Goal: Transaction & Acquisition: Purchase product/service

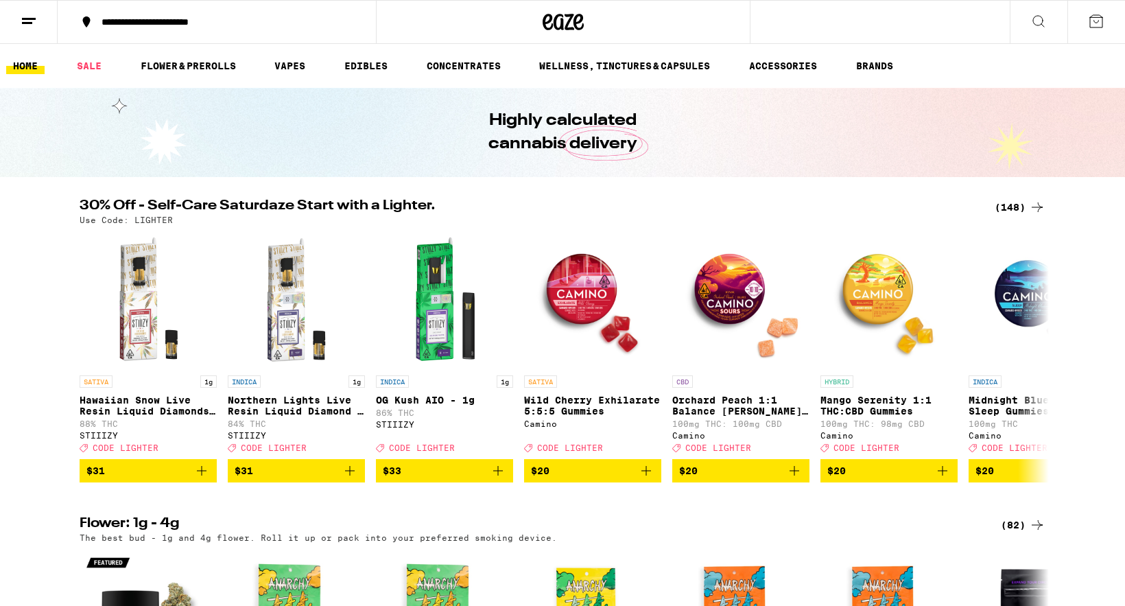
click at [1016, 210] on div "(148)" at bounding box center [1019, 207] width 51 height 16
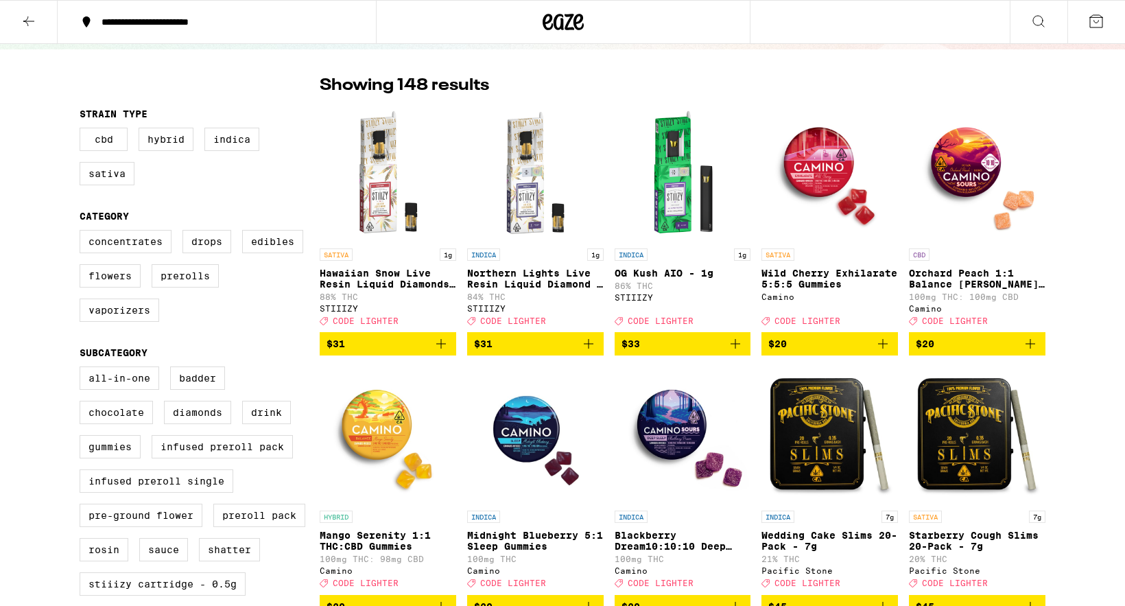
scroll to position [85, 0]
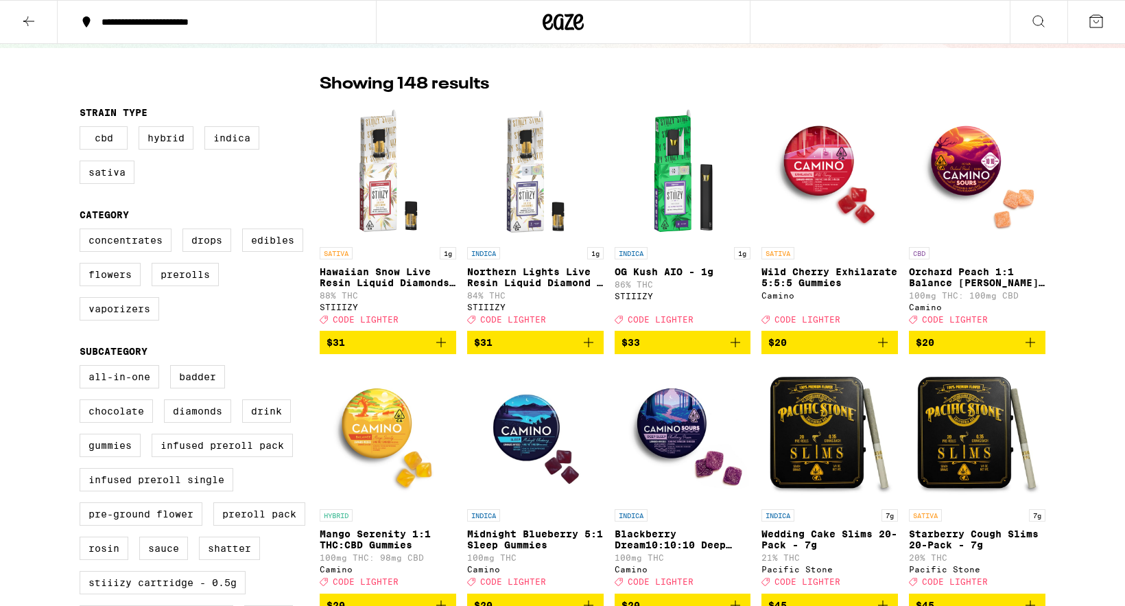
click at [441, 347] on icon "Add to bag" at bounding box center [441, 342] width 10 height 10
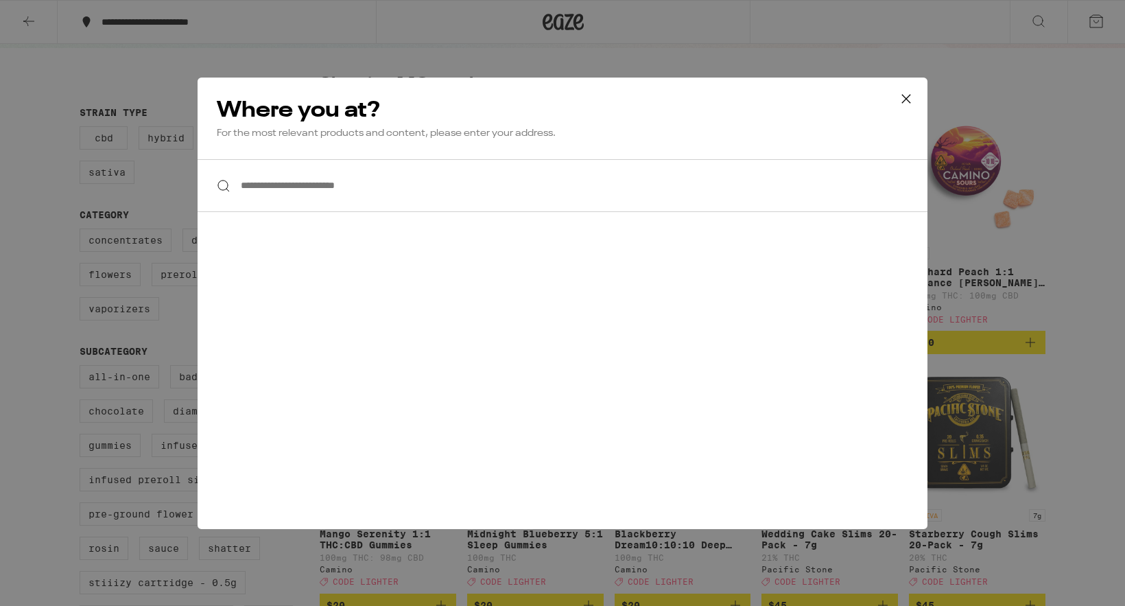
click at [904, 106] on icon at bounding box center [906, 98] width 21 height 21
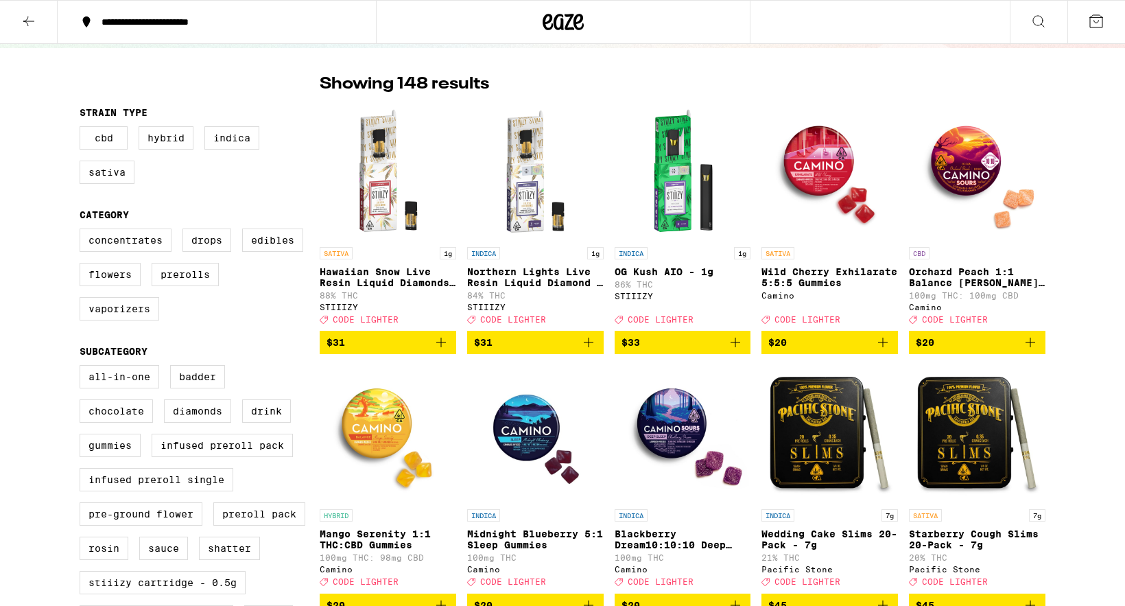
click at [176, 17] on div "**********" at bounding box center [225, 22] width 261 height 10
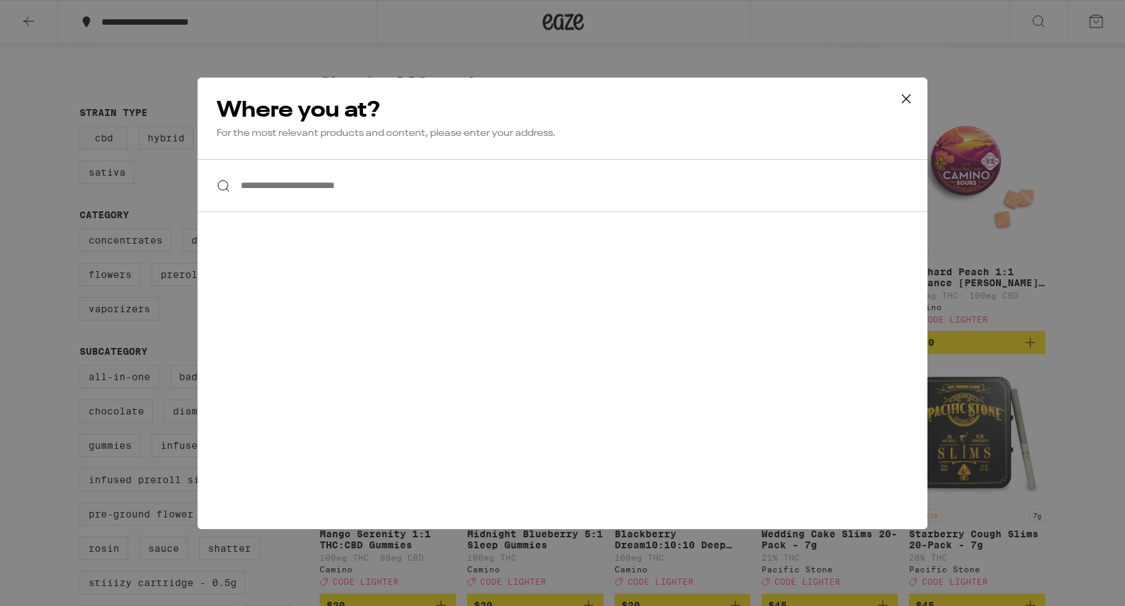
click at [352, 175] on input "**********" at bounding box center [563, 185] width 730 height 53
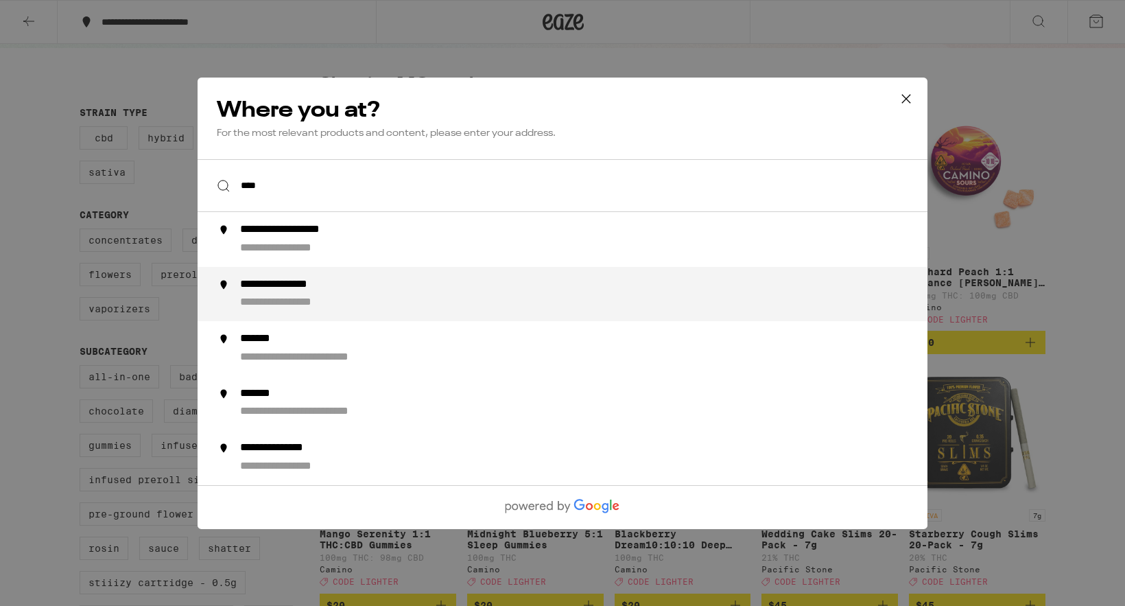
click at [349, 283] on div "**********" at bounding box center [296, 284] width 113 height 14
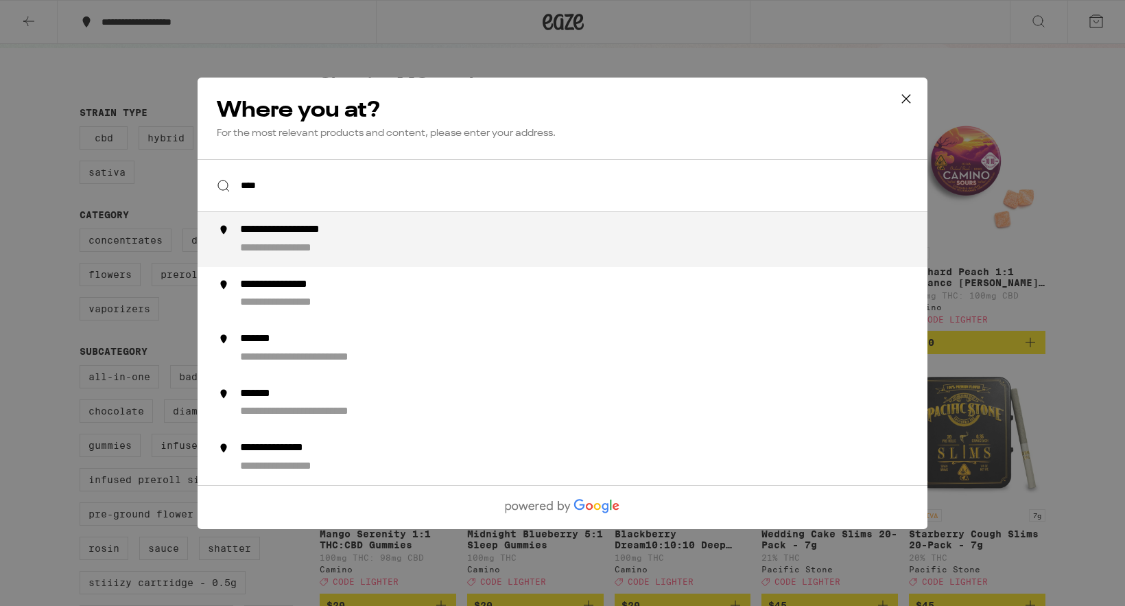
type input "**********"
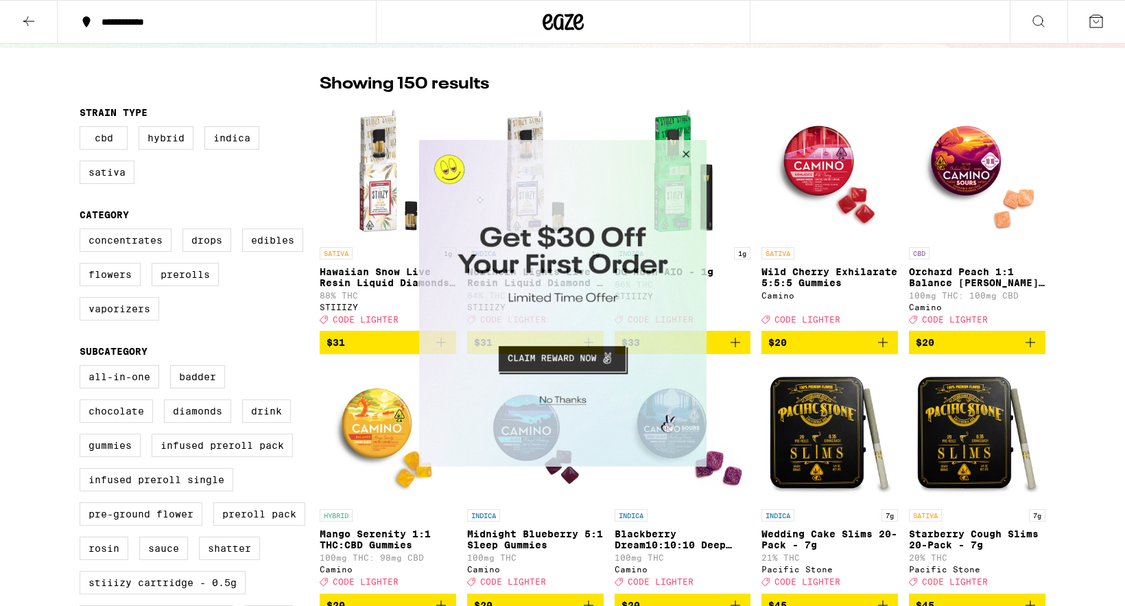
click at [573, 401] on button "Close Modal" at bounding box center [559, 397] width 279 height 21
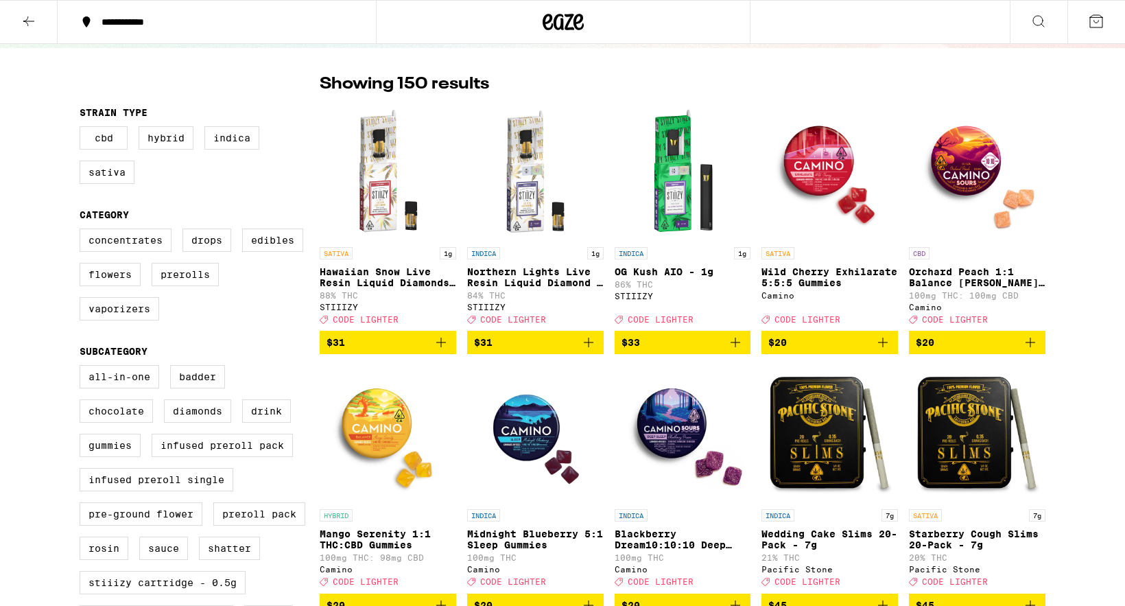
click at [29, 19] on icon at bounding box center [29, 21] width 16 height 16
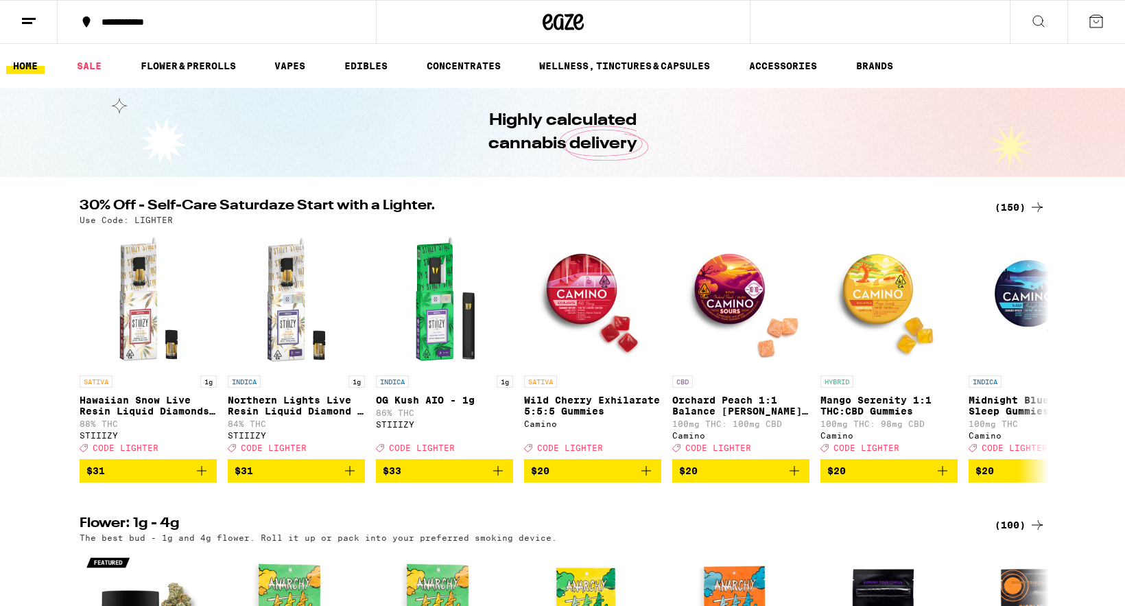
click at [43, 65] on link "HOME" at bounding box center [25, 66] width 38 height 16
click at [42, 28] on button at bounding box center [29, 22] width 58 height 43
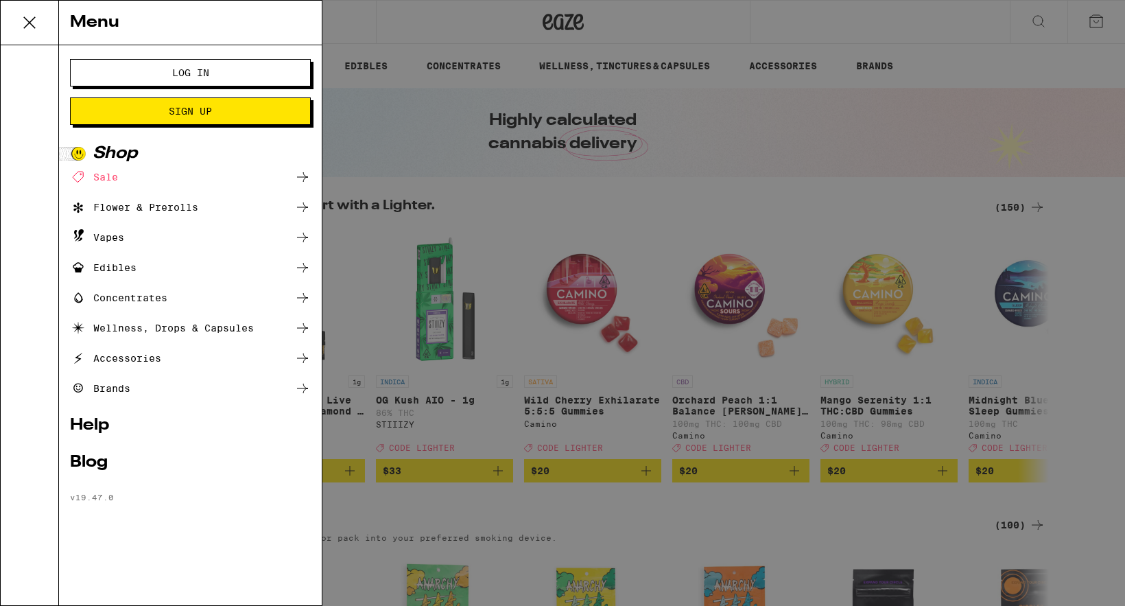
click at [201, 76] on span "Log In" at bounding box center [190, 73] width 37 height 10
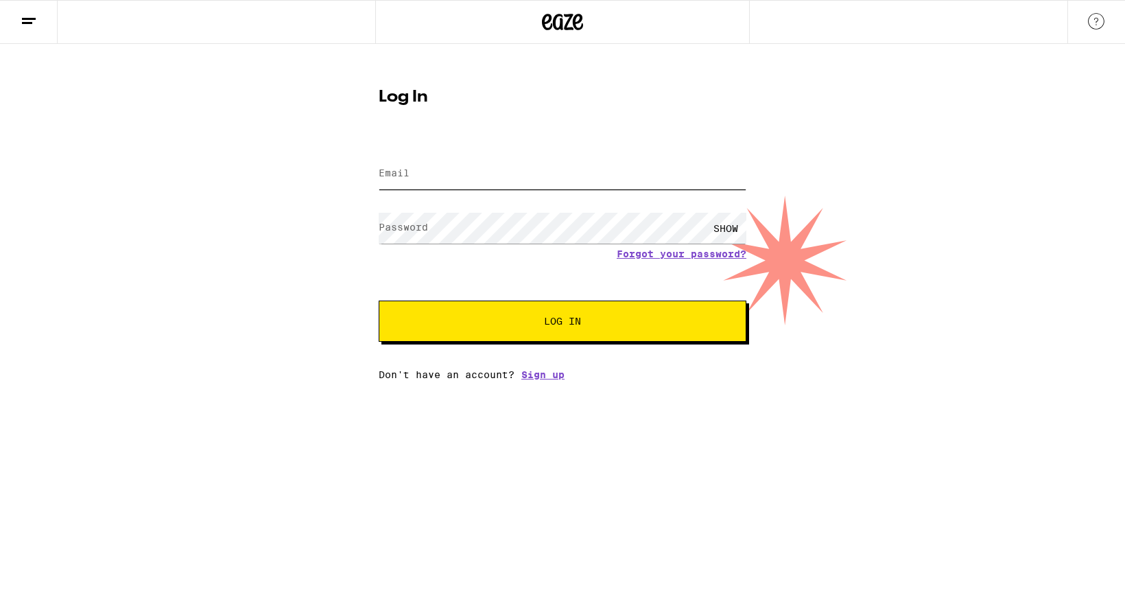
type input "[EMAIL_ADDRESS][DOMAIN_NAME]"
click at [562, 311] on button "Log In" at bounding box center [563, 320] width 368 height 41
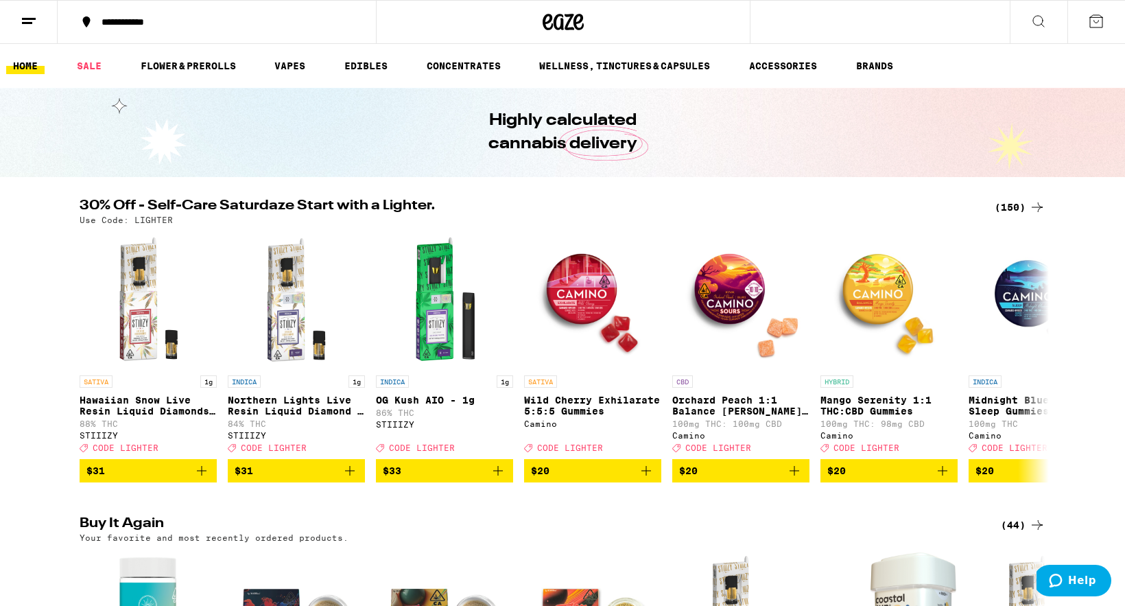
click at [1007, 213] on div "(150)" at bounding box center [1019, 207] width 51 height 16
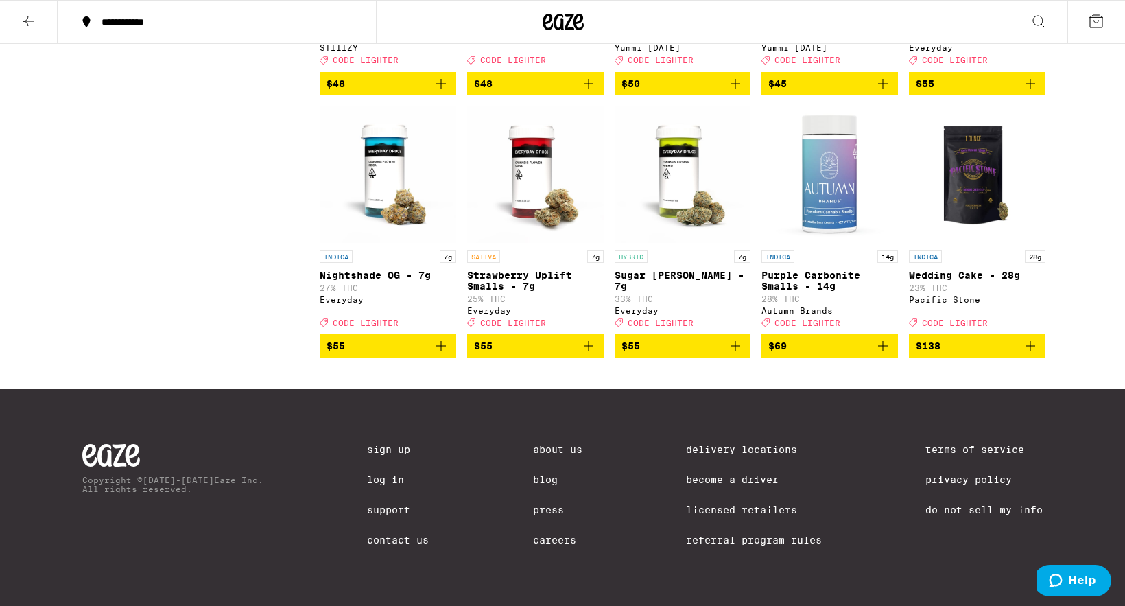
scroll to position [7943, 0]
click at [882, 340] on icon "Add to bag" at bounding box center [882, 345] width 16 height 16
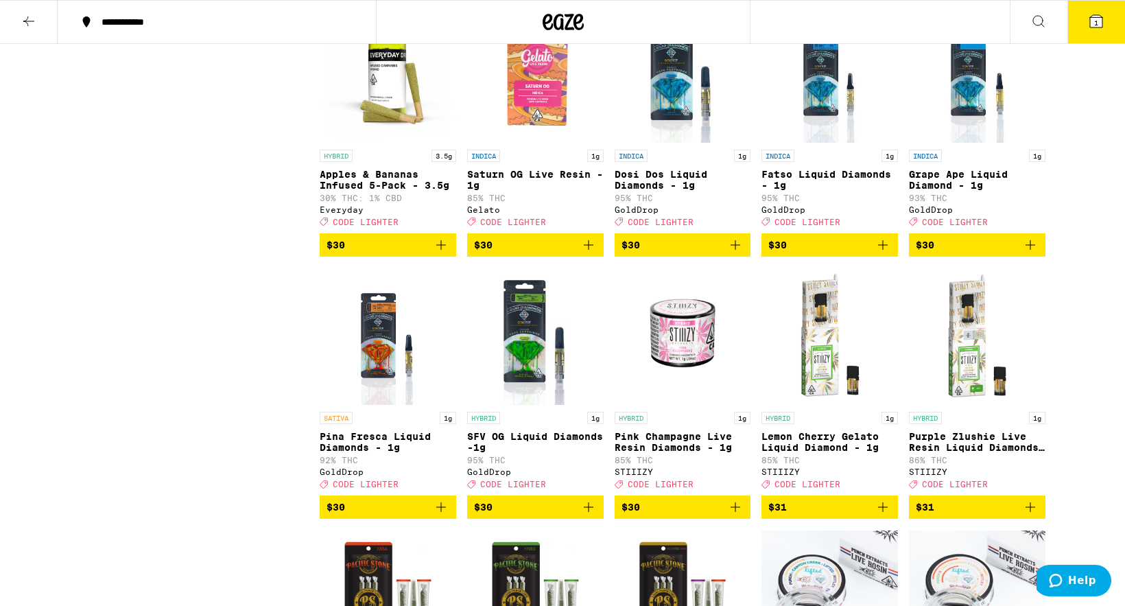
scroll to position [4808, 0]
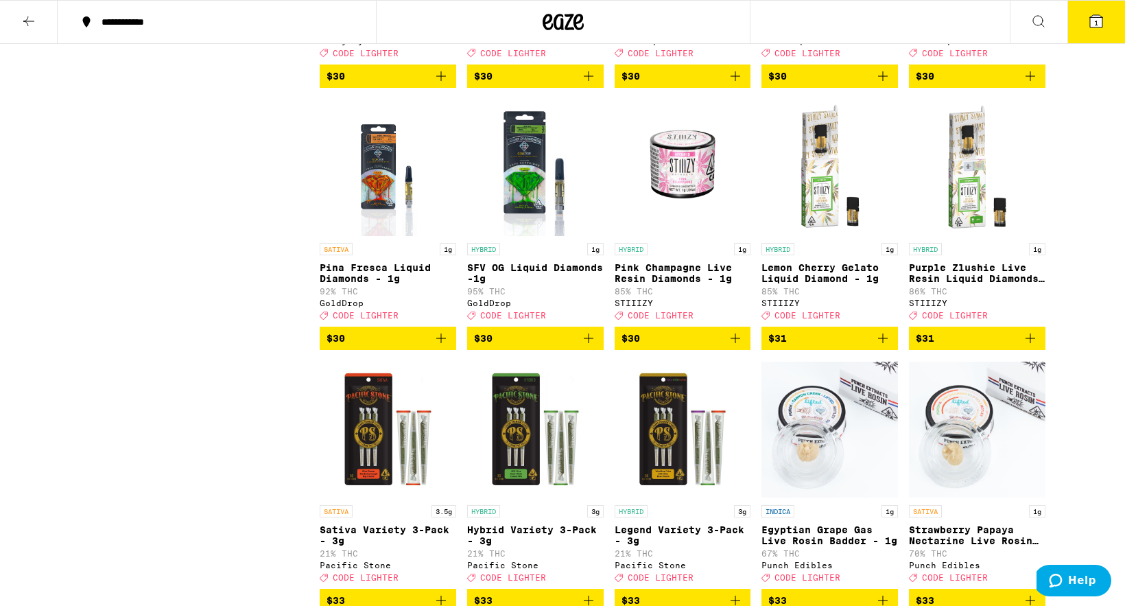
click at [885, 346] on icon "Add to bag" at bounding box center [882, 338] width 16 height 16
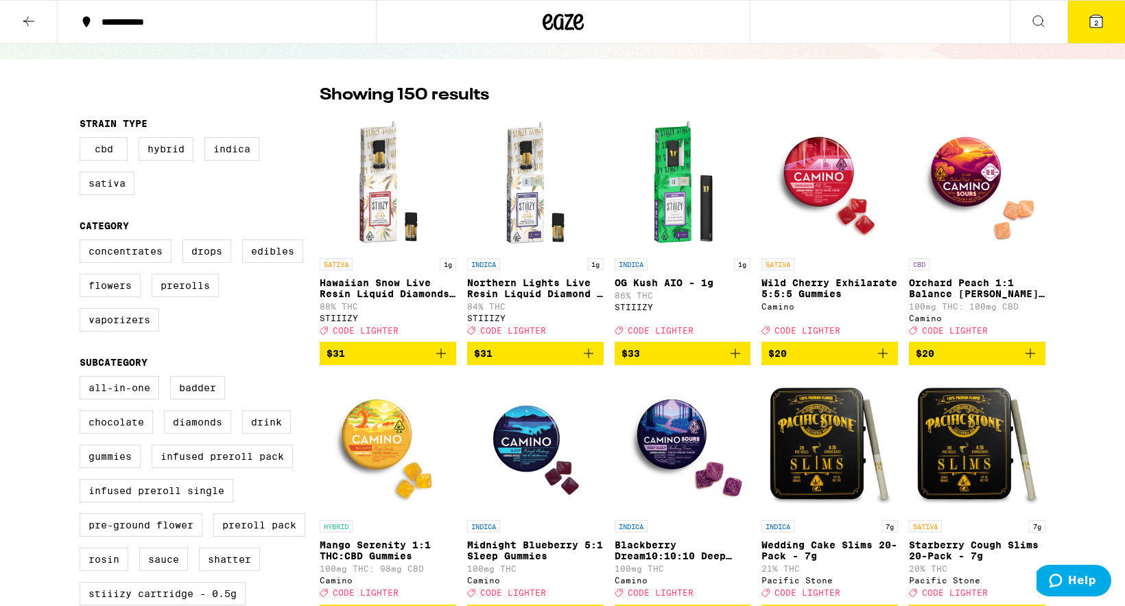
scroll to position [0, 0]
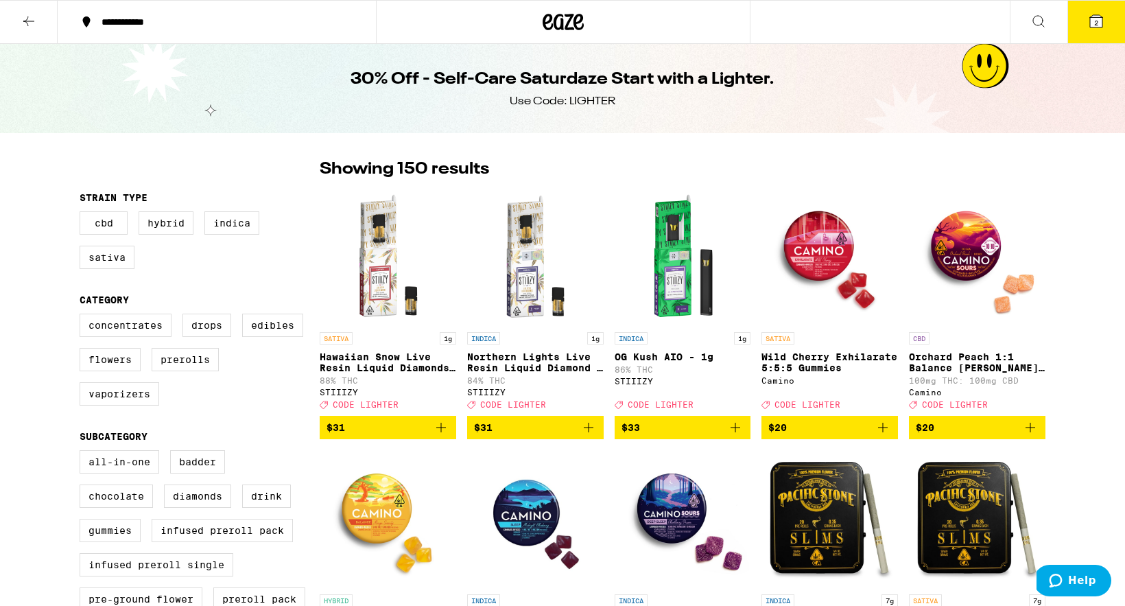
click at [441, 432] on icon "Add to bag" at bounding box center [441, 427] width 10 height 10
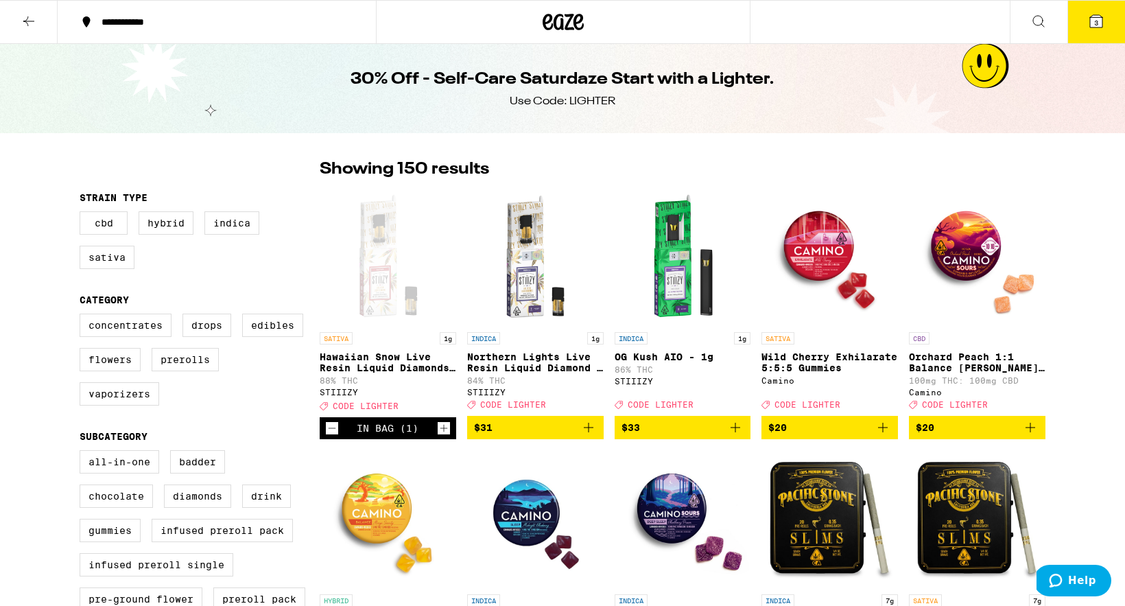
click at [588, 432] on icon "Add to bag" at bounding box center [589, 427] width 10 height 10
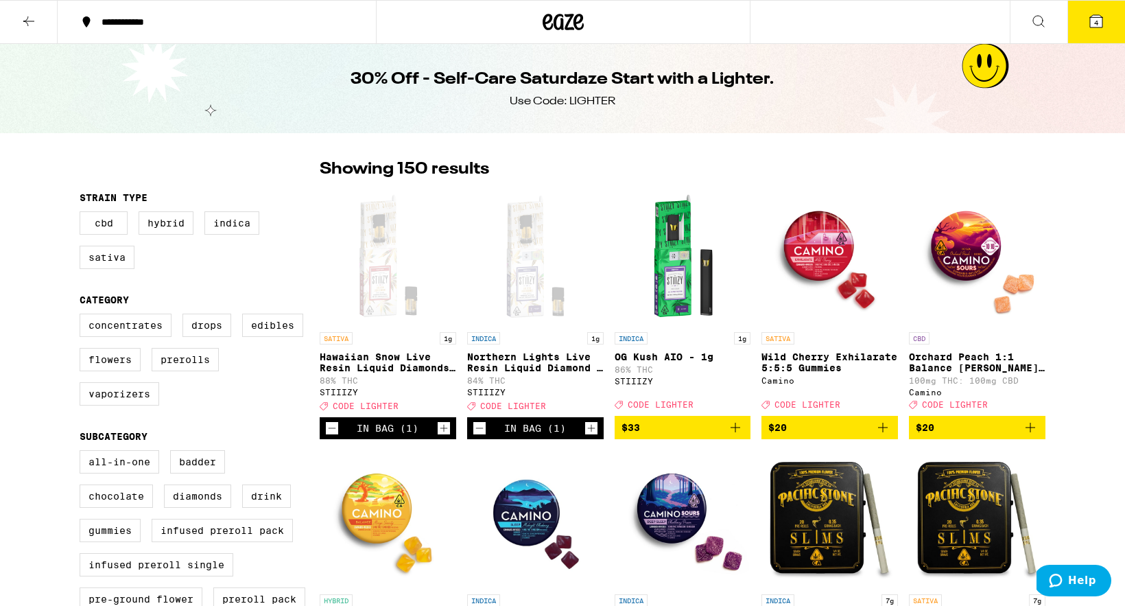
click at [1097, 21] on span "4" at bounding box center [1096, 23] width 4 height 8
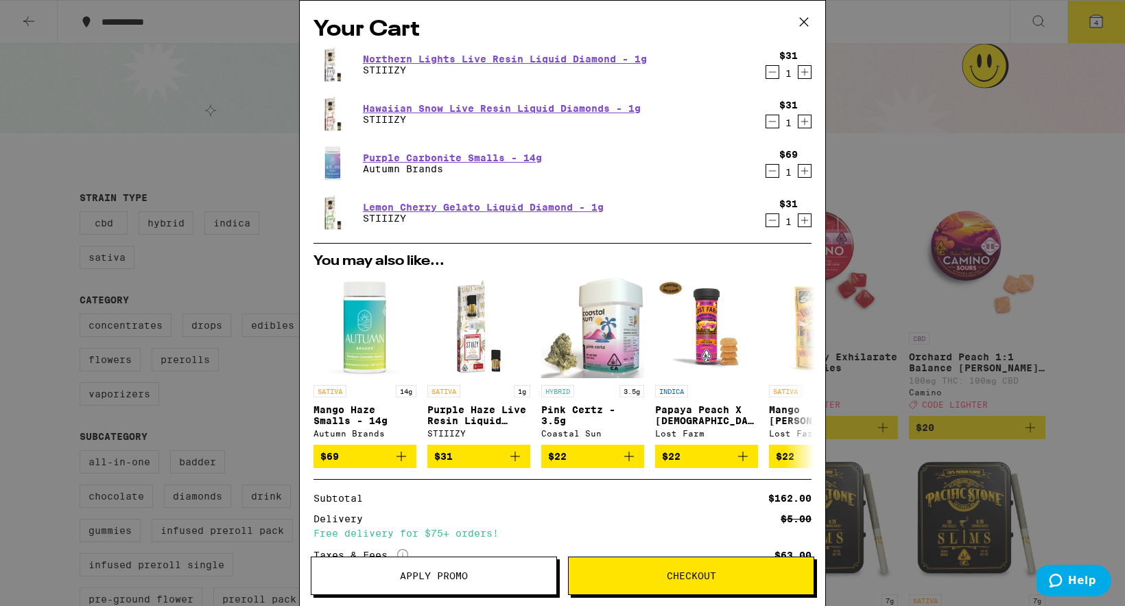
click at [773, 74] on icon "Decrement" at bounding box center [772, 72] width 12 height 16
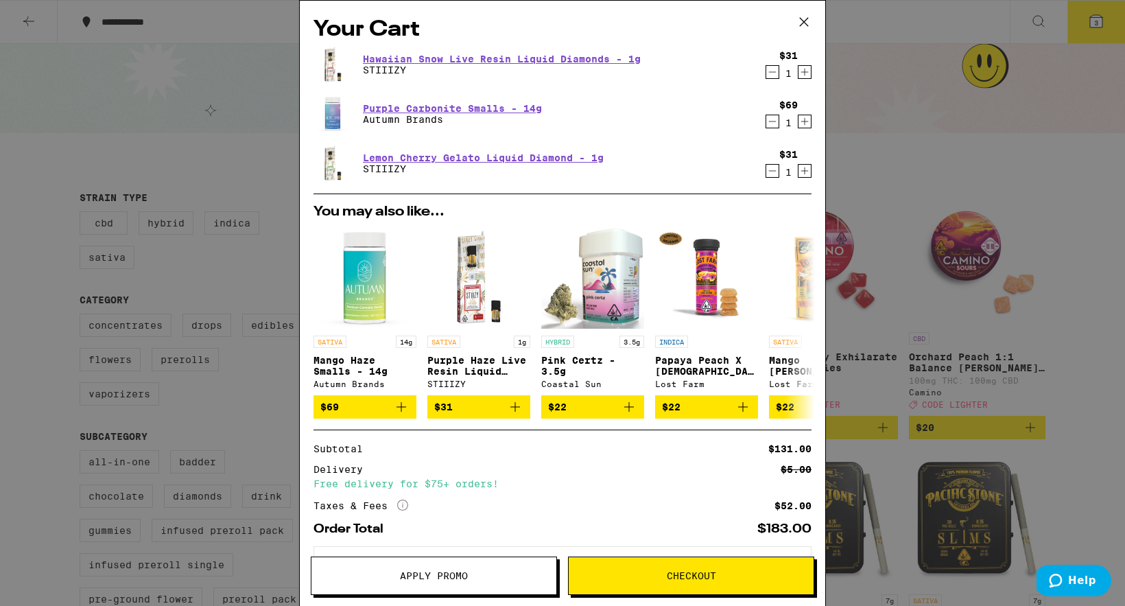
click at [917, 204] on div "Your Cart Hawaiian Snow Live Resin Liquid Diamonds - 1g STIIIZY $31 1 Purple Ca…" at bounding box center [562, 303] width 1125 height 606
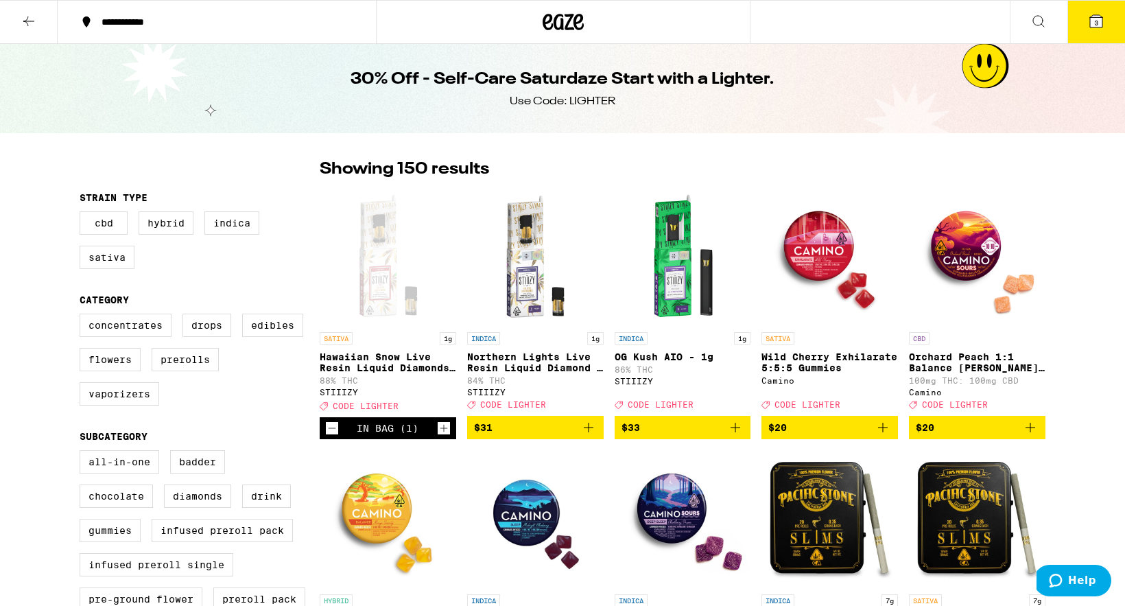
click at [37, 31] on button at bounding box center [29, 22] width 58 height 43
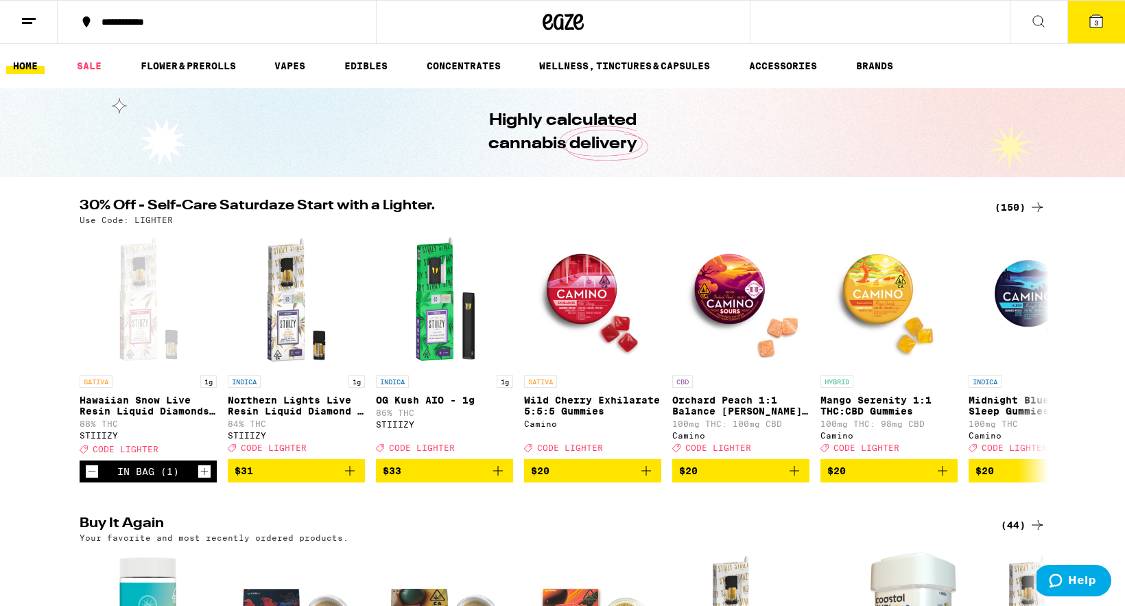
click at [1038, 18] on icon at bounding box center [1038, 21] width 16 height 16
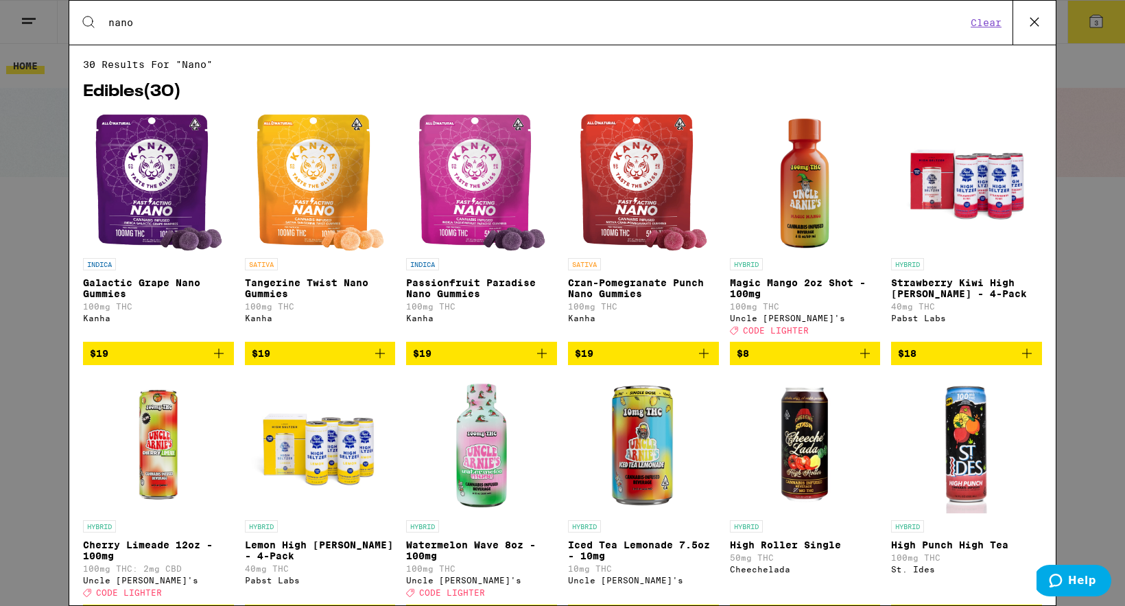
type input "nano"
click at [696, 361] on icon "Add to bag" at bounding box center [703, 353] width 16 height 16
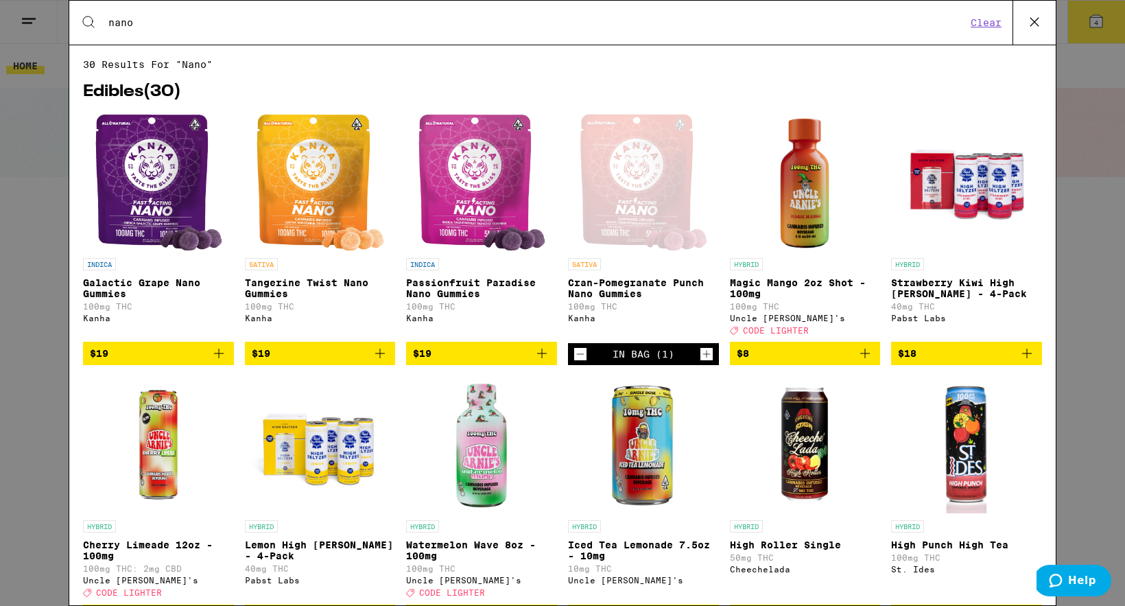
scroll to position [121, 0]
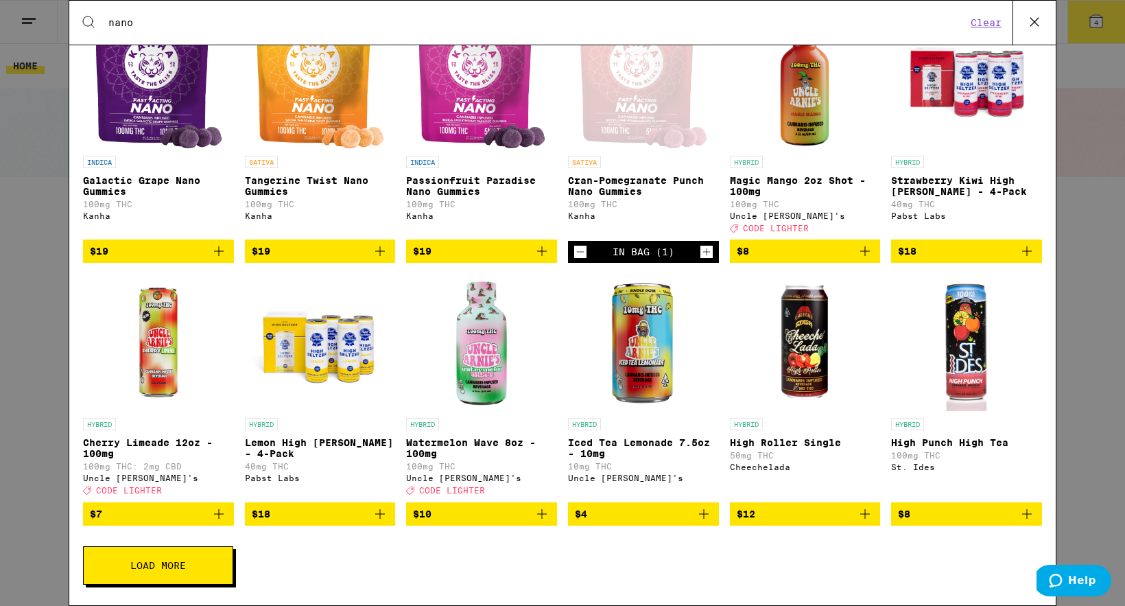
click at [158, 556] on button "Load More" at bounding box center [158, 565] width 150 height 38
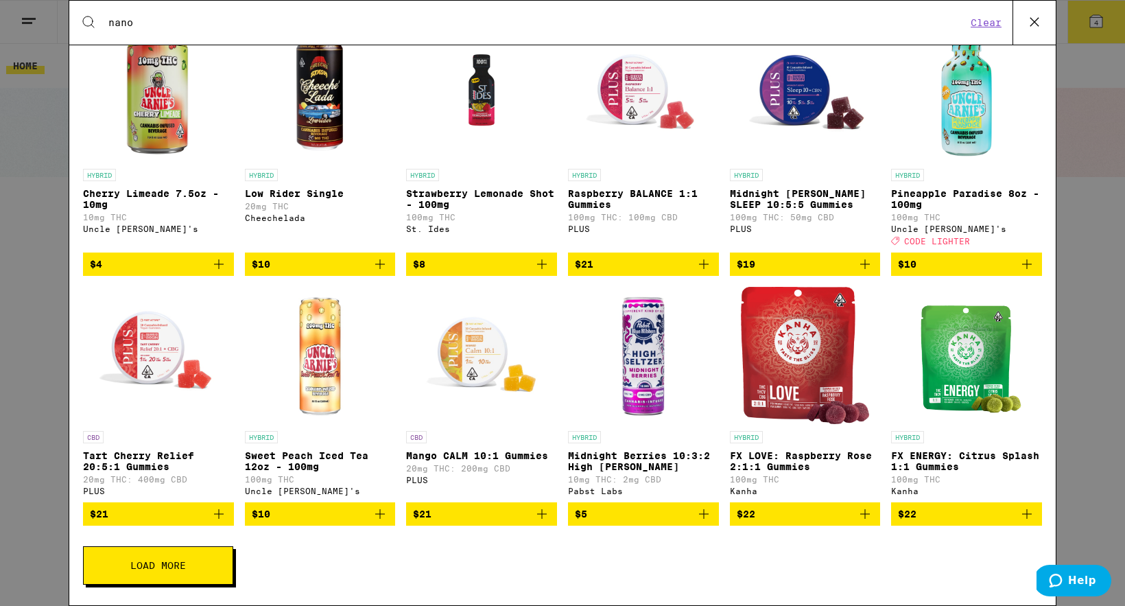
scroll to position [647, 0]
click at [204, 579] on button "Load More" at bounding box center [158, 565] width 150 height 38
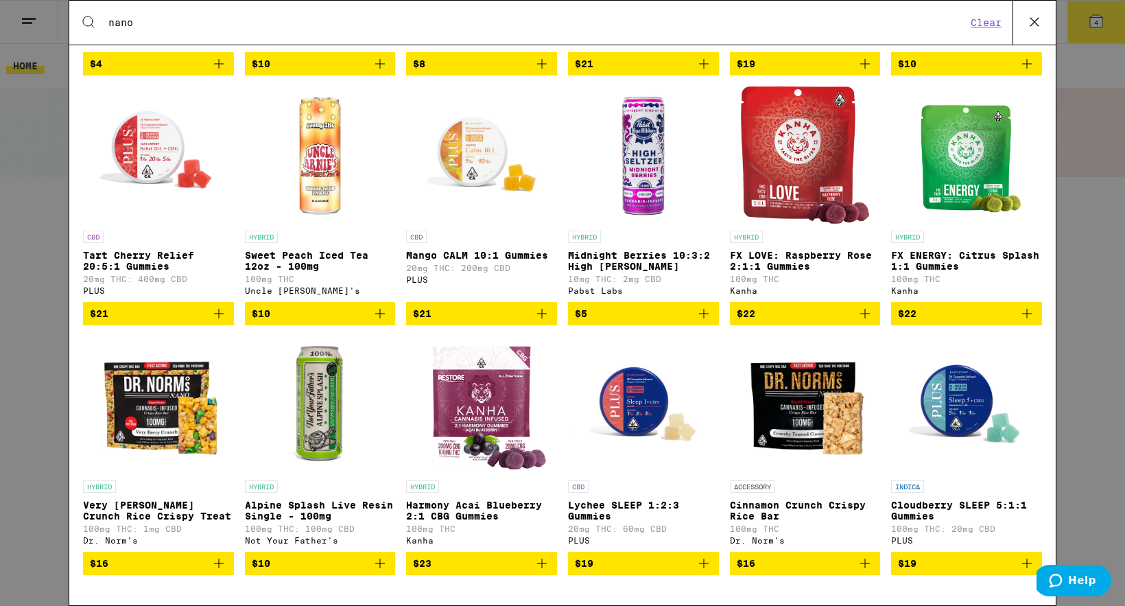
scroll to position [0, 0]
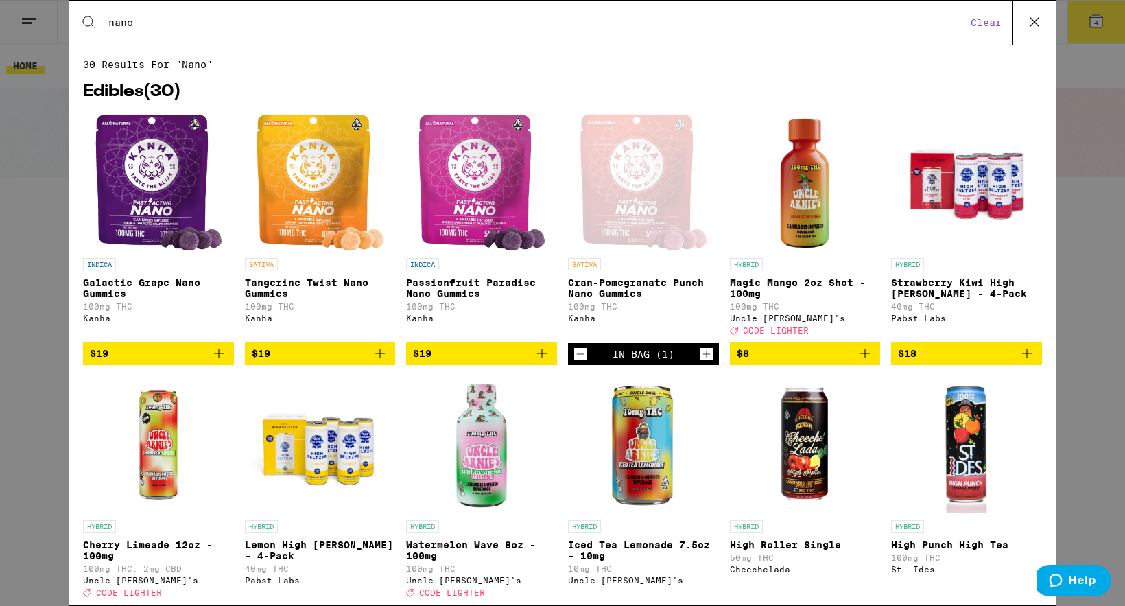
click at [1031, 19] on icon at bounding box center [1034, 22] width 21 height 21
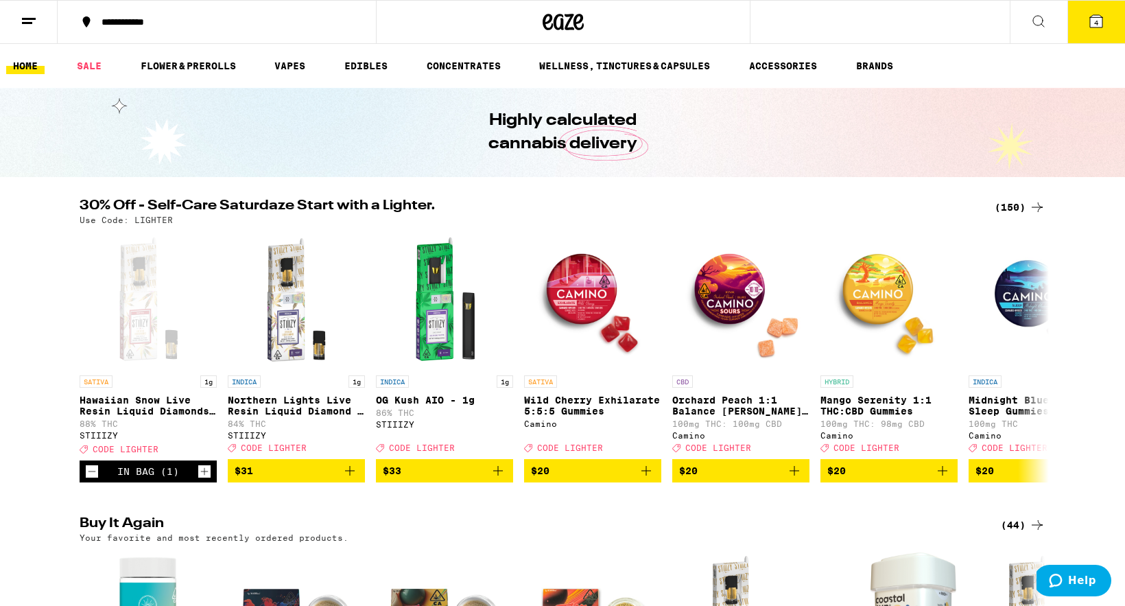
click at [1106, 19] on button "4" at bounding box center [1096, 22] width 58 height 43
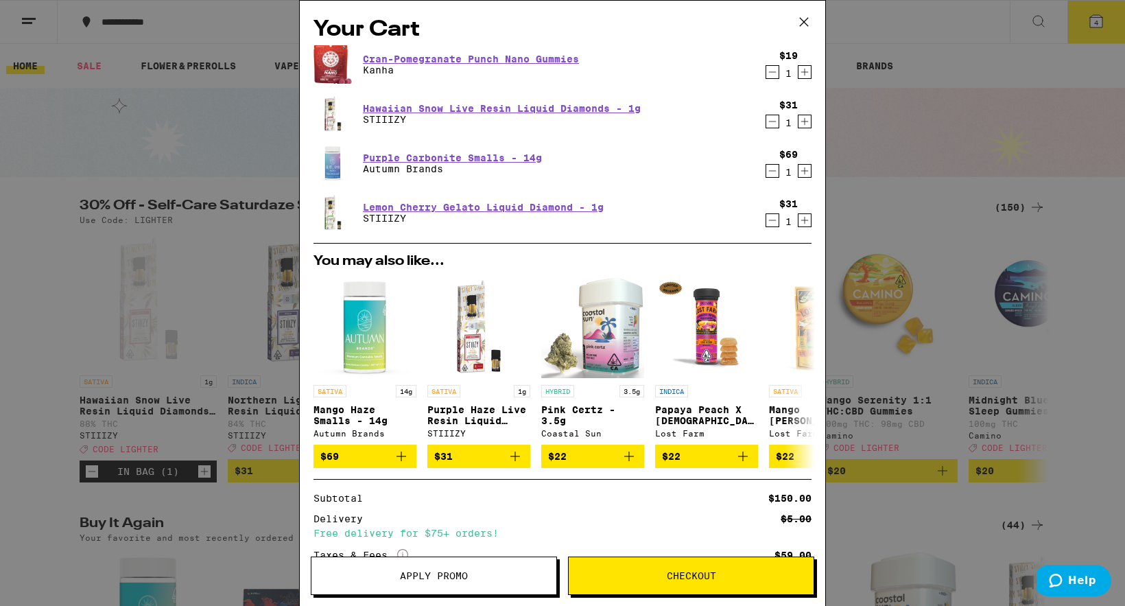
click at [476, 569] on button "Apply Promo" at bounding box center [434, 575] width 246 height 38
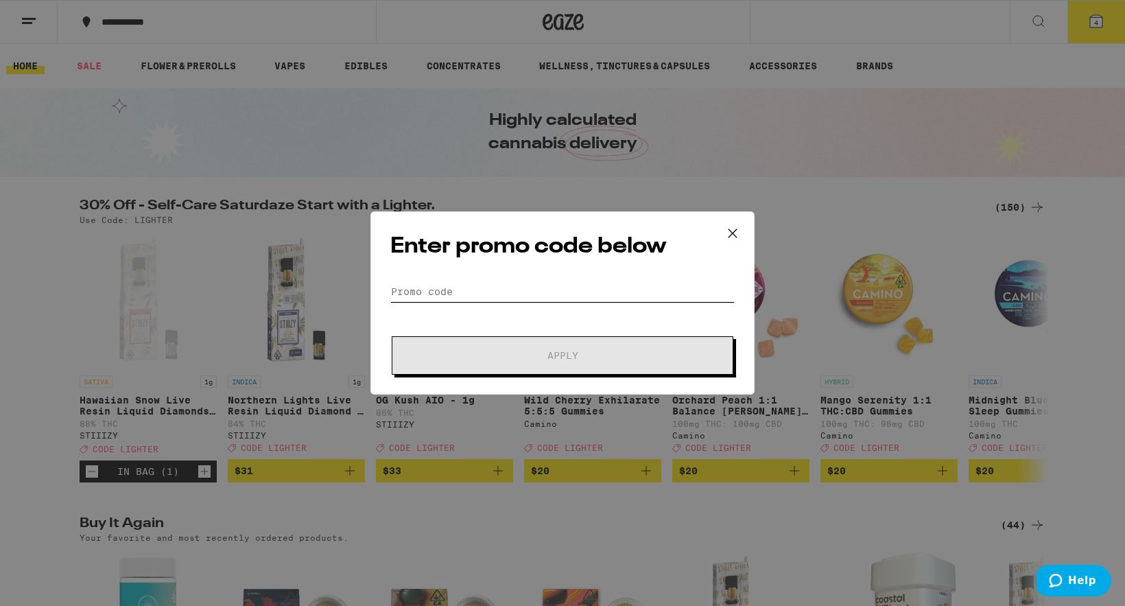
click at [533, 295] on input "Promo Code" at bounding box center [562, 291] width 344 height 21
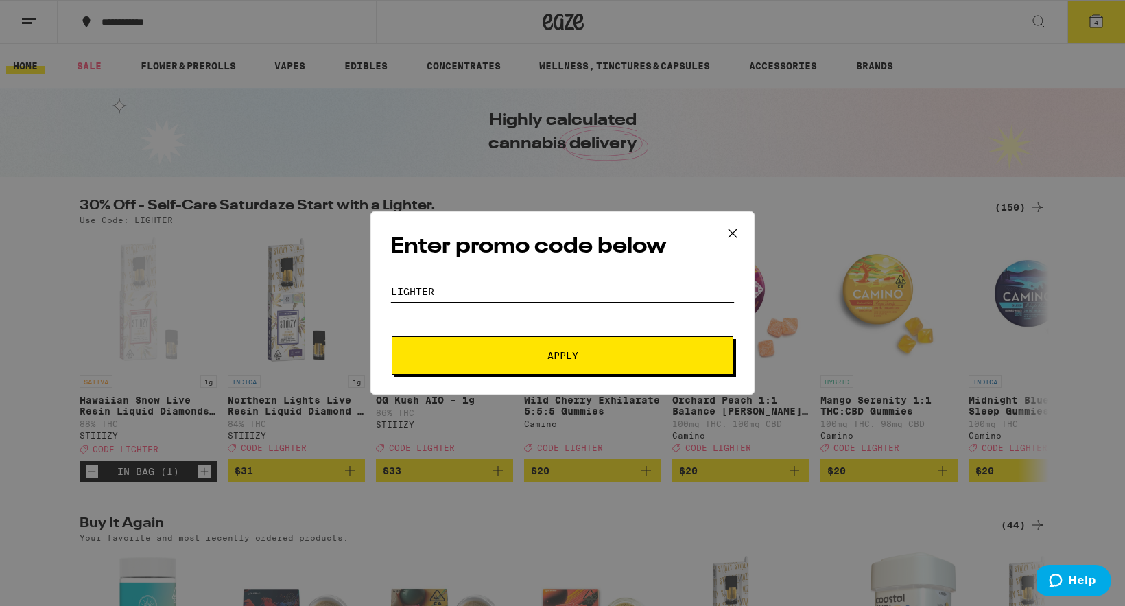
type input "Lighter"
click at [579, 353] on span "Apply" at bounding box center [562, 355] width 247 height 10
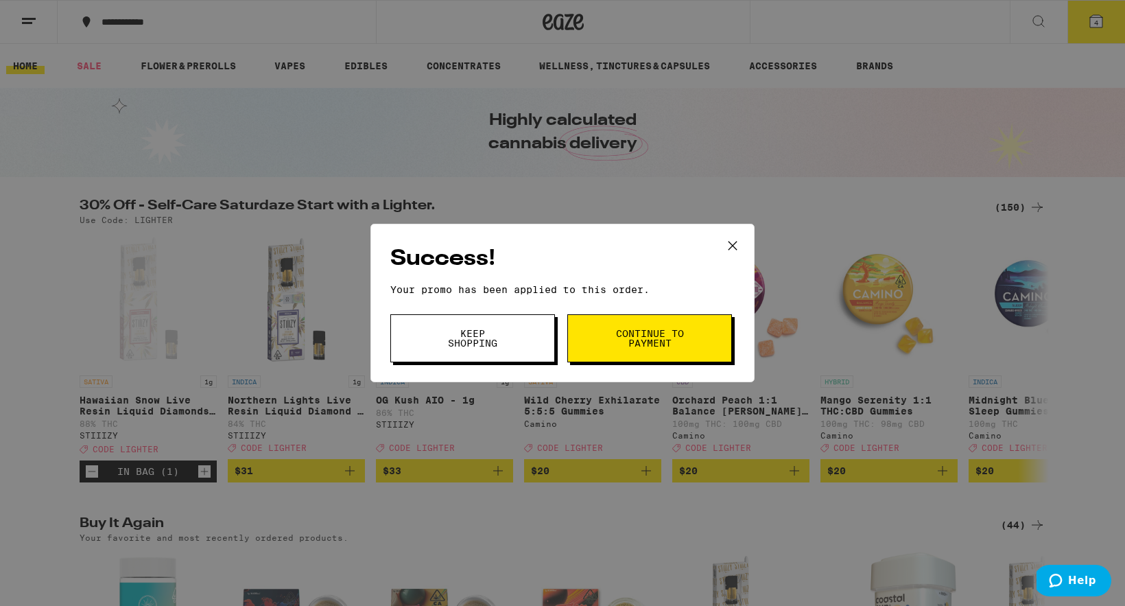
click at [625, 341] on span "Continue to payment" at bounding box center [650, 338] width 70 height 19
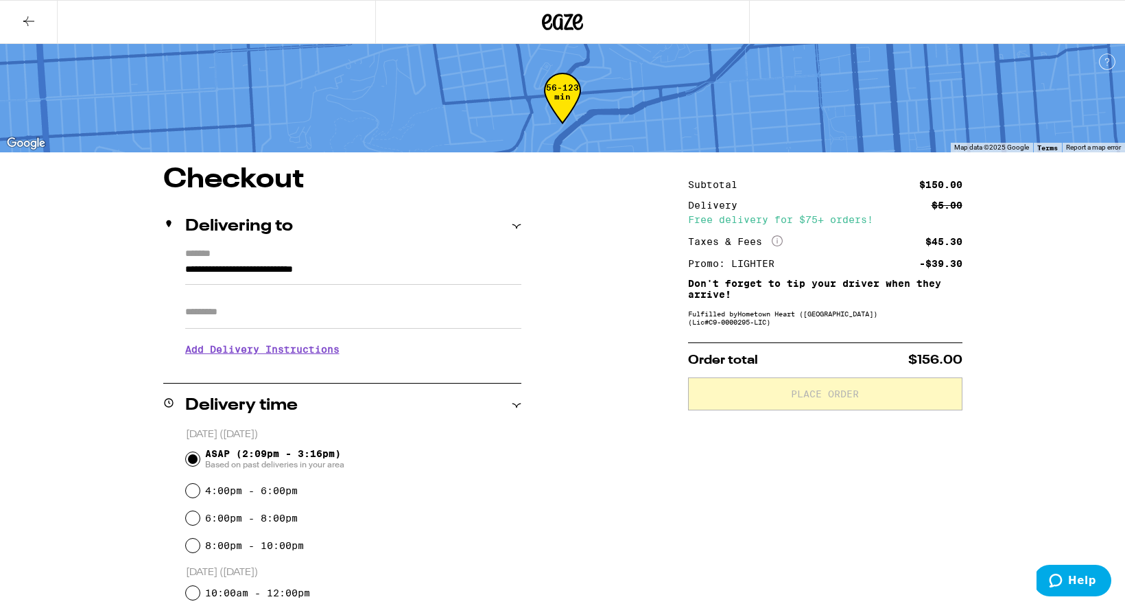
click at [334, 307] on input "Apt/Suite" at bounding box center [353, 312] width 336 height 33
type input "*"
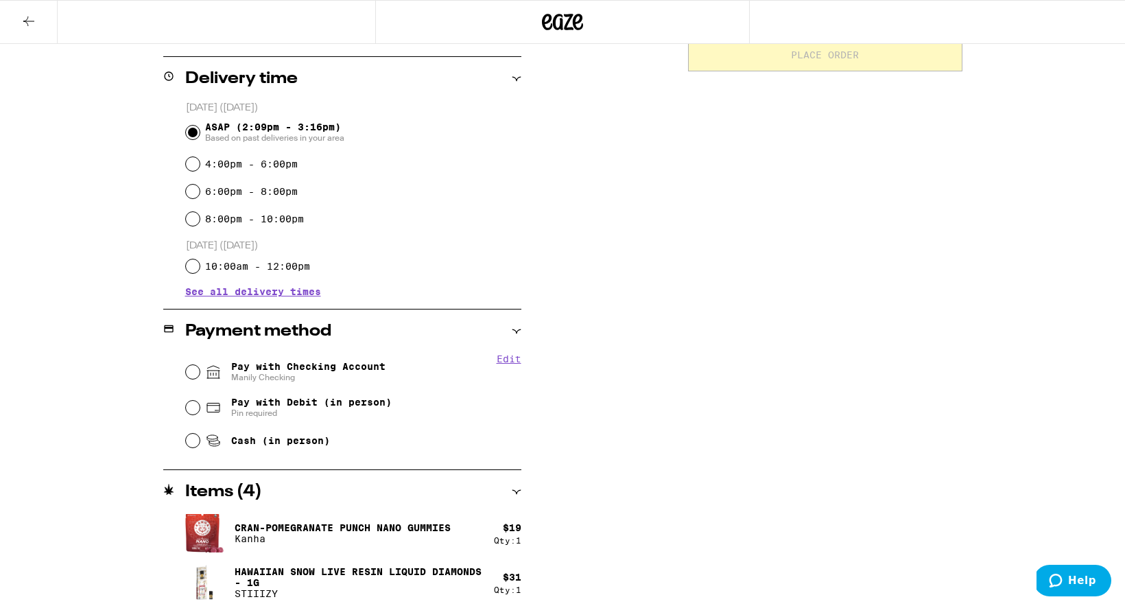
scroll to position [362, 0]
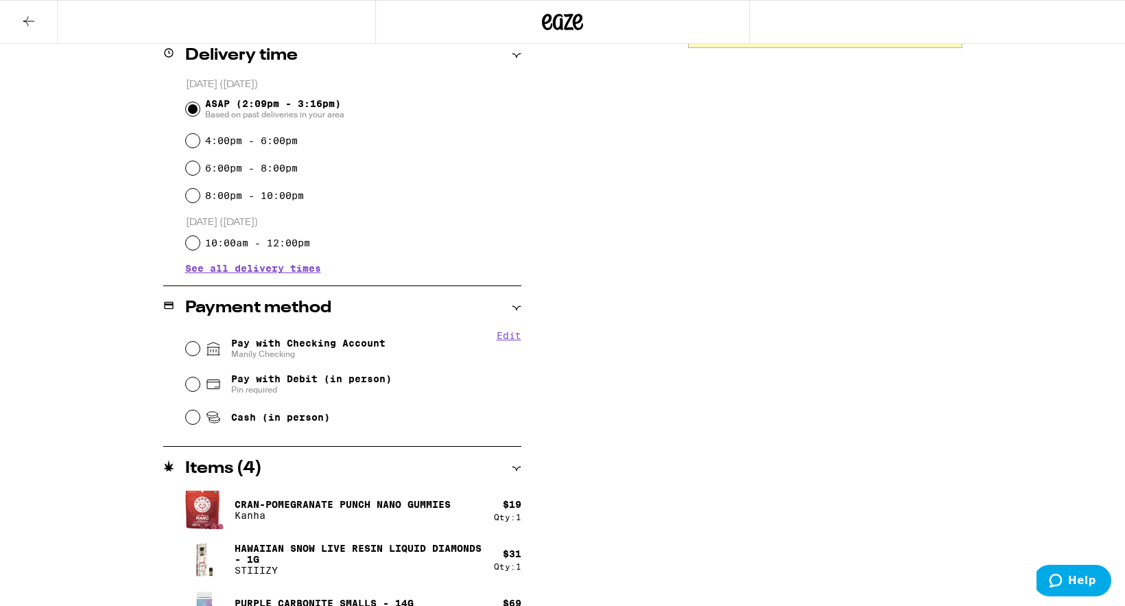
click at [272, 411] on div "Cash (in person)" at bounding box center [353, 417] width 335 height 30
click at [253, 419] on span "Cash (in person)" at bounding box center [280, 416] width 99 height 11
click at [200, 419] on input "Cash (in person)" at bounding box center [193, 417] width 14 height 14
radio input "true"
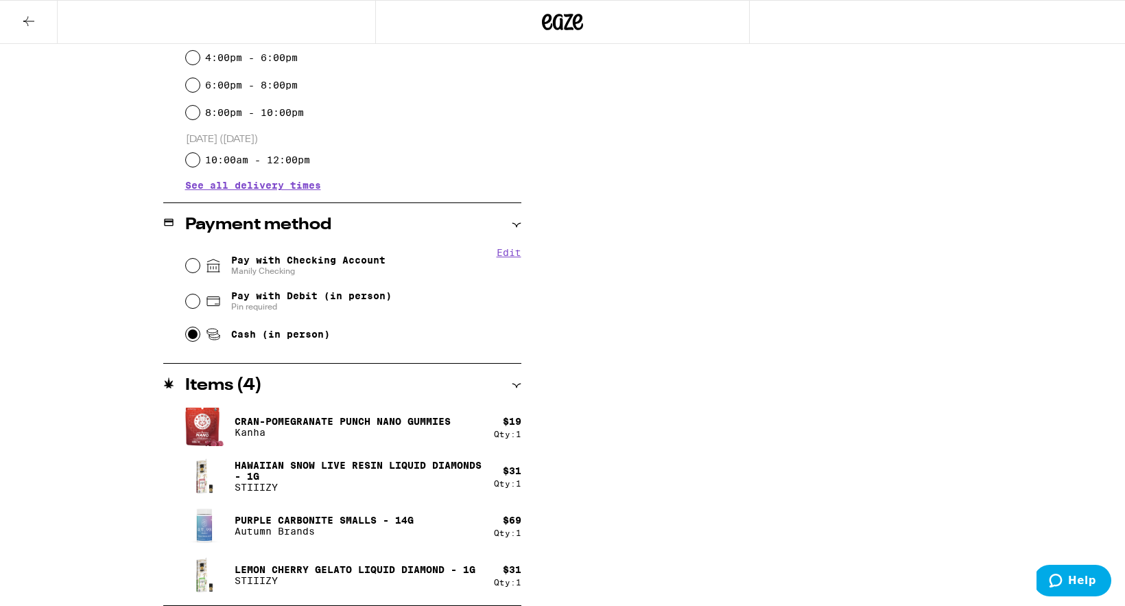
scroll to position [0, 0]
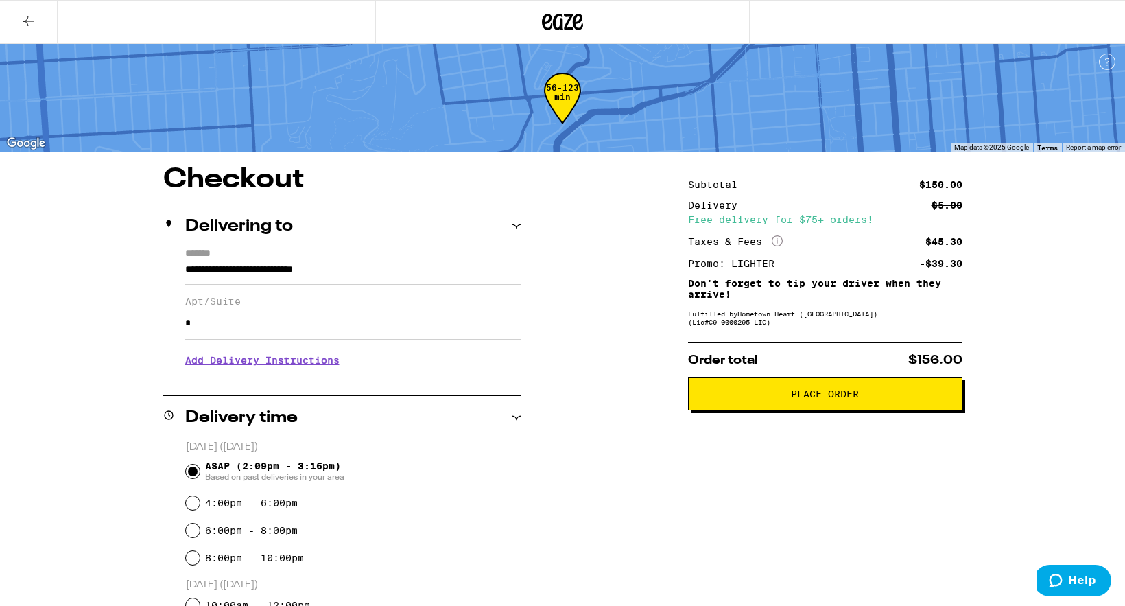
click at [902, 394] on span "Place Order" at bounding box center [825, 394] width 251 height 10
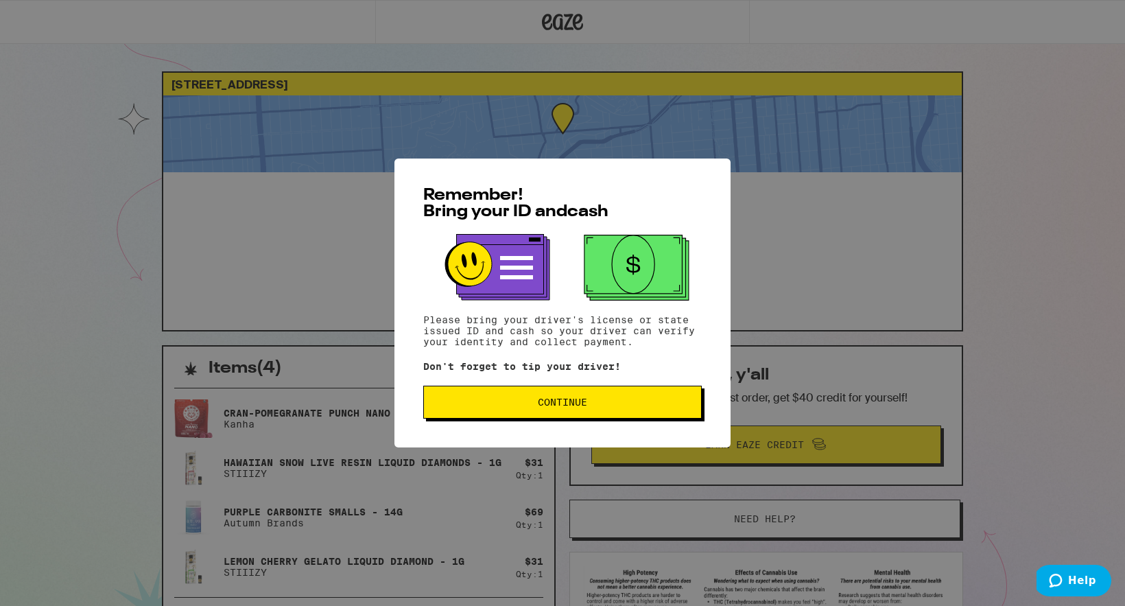
click at [610, 413] on button "Continue" at bounding box center [562, 401] width 278 height 33
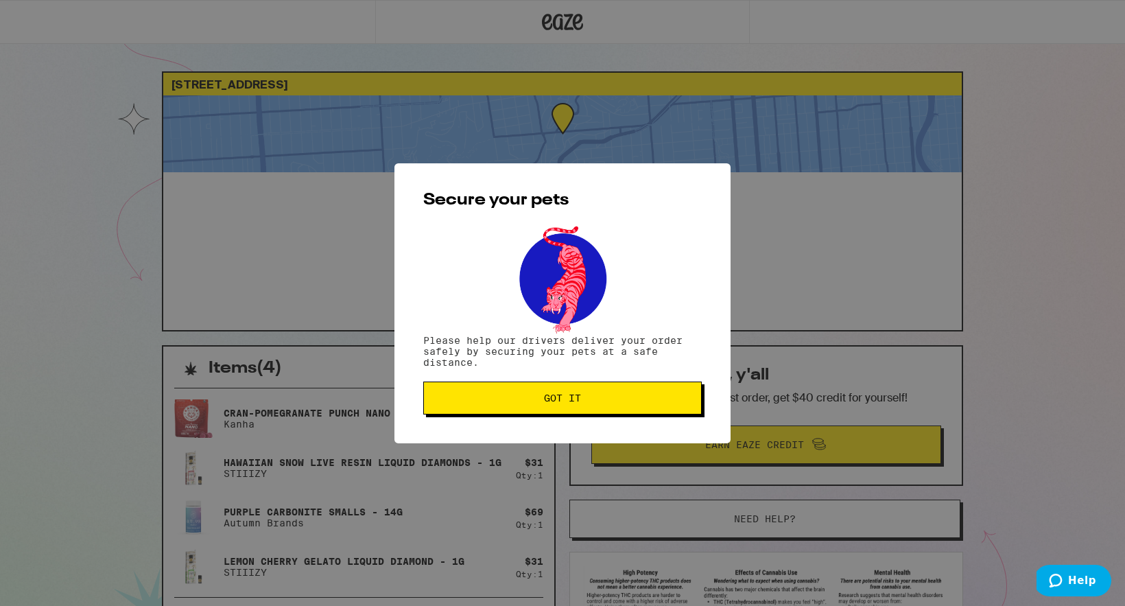
click at [577, 409] on button "Got it" at bounding box center [562, 397] width 278 height 33
